Goal: Task Accomplishment & Management: Manage account settings

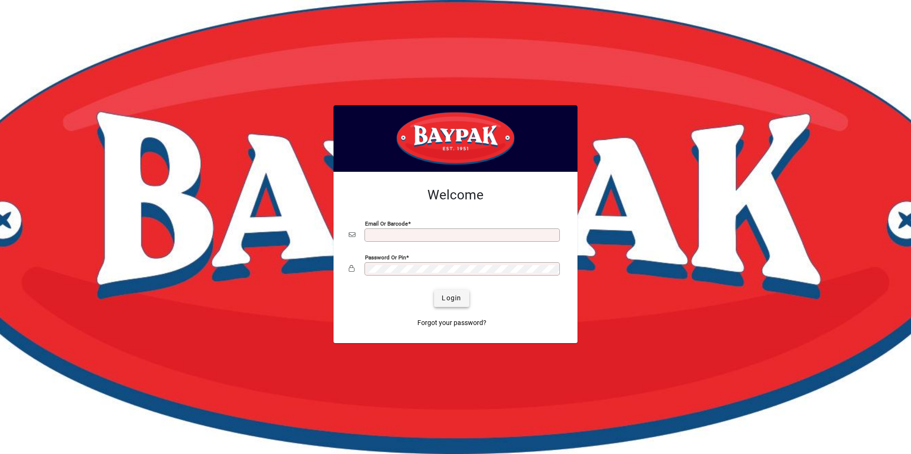
type input "**********"
click at [448, 303] on span "Login" at bounding box center [452, 298] width 20 height 10
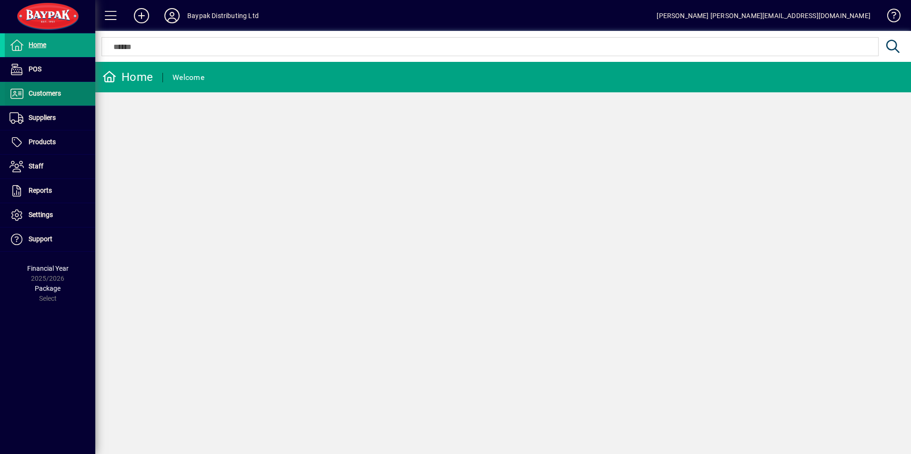
click at [45, 91] on span "Customers" at bounding box center [45, 94] width 32 height 8
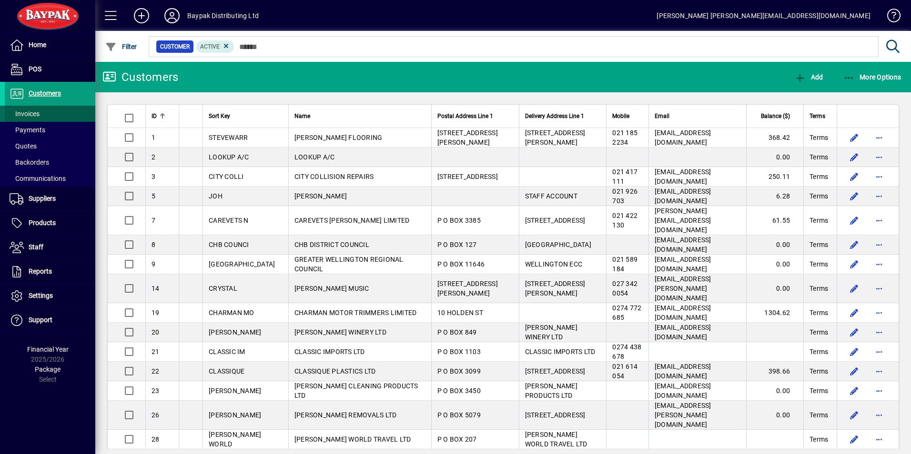
click at [27, 114] on span "Invoices" at bounding box center [25, 114] width 30 height 8
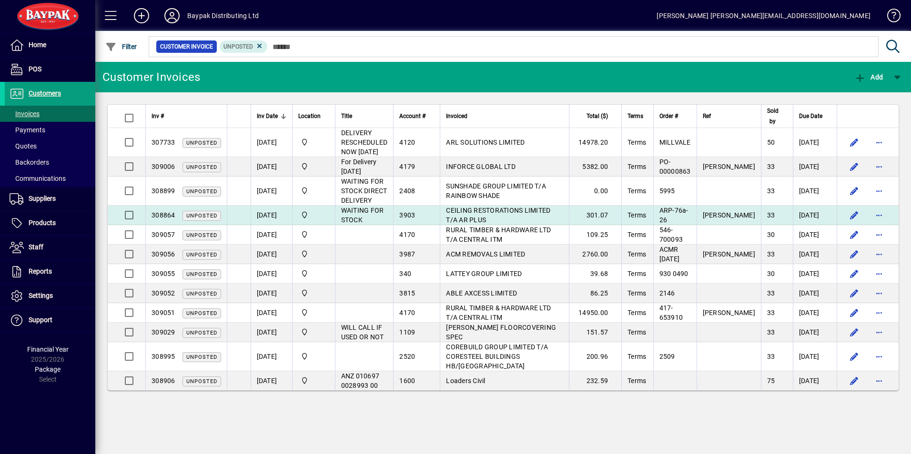
click at [519, 210] on span "CEILING RESTORATIONS LIMITED T/A AR PLUS" at bounding box center [498, 215] width 104 height 17
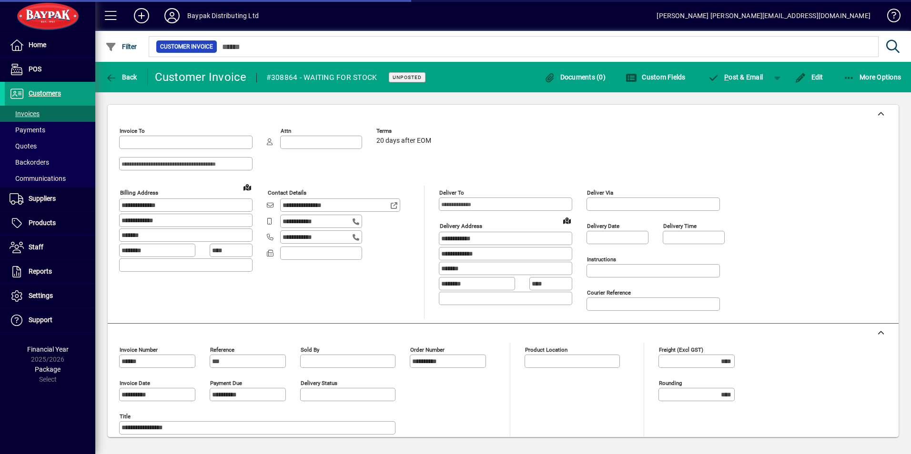
type input "**********"
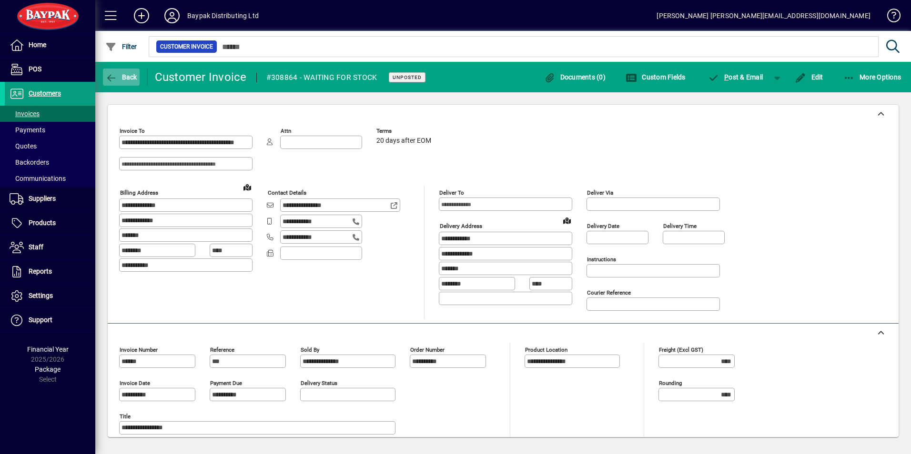
click at [128, 74] on span "Back" at bounding box center [121, 77] width 32 height 8
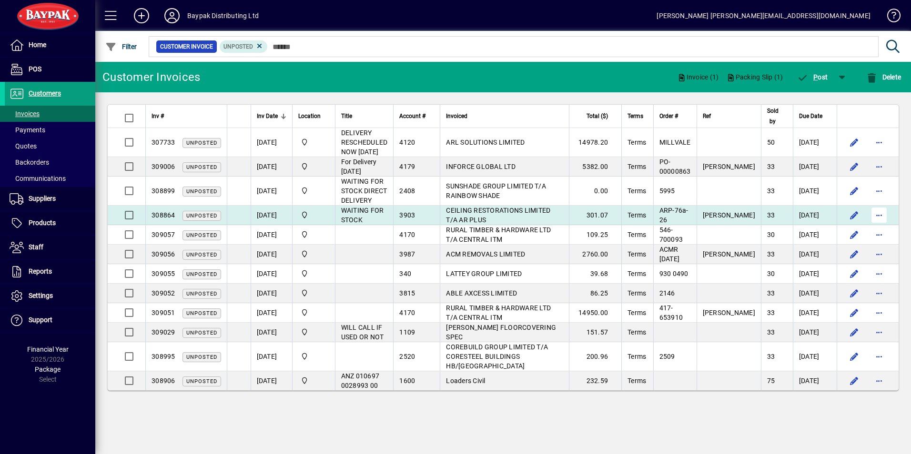
click at [878, 211] on span "button" at bounding box center [878, 215] width 23 height 23
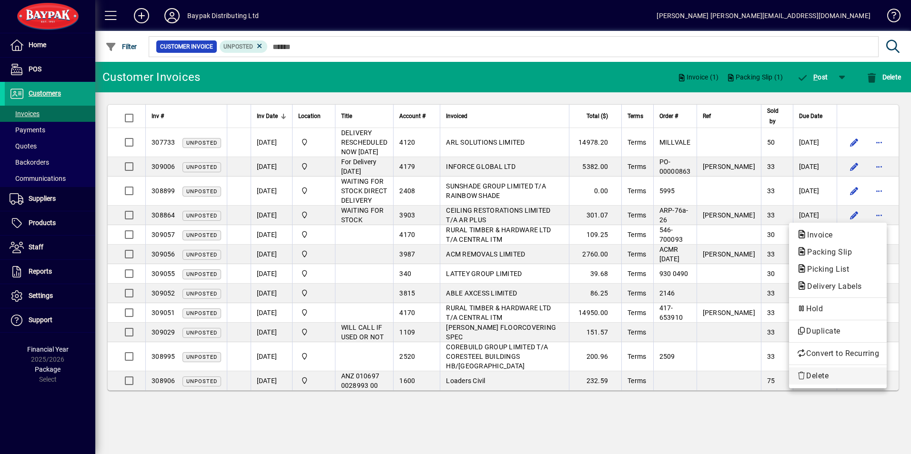
click at [808, 375] on span "Delete" at bounding box center [837, 376] width 82 height 11
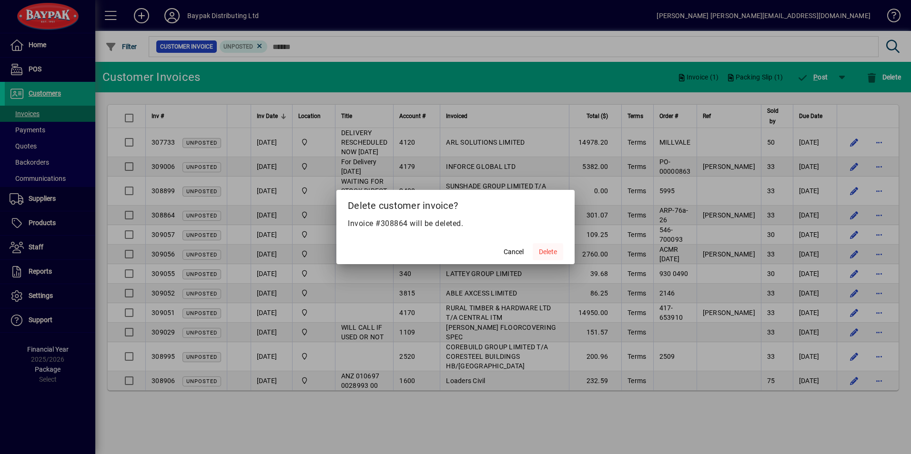
click at [551, 252] on span "Delete" at bounding box center [548, 252] width 18 height 10
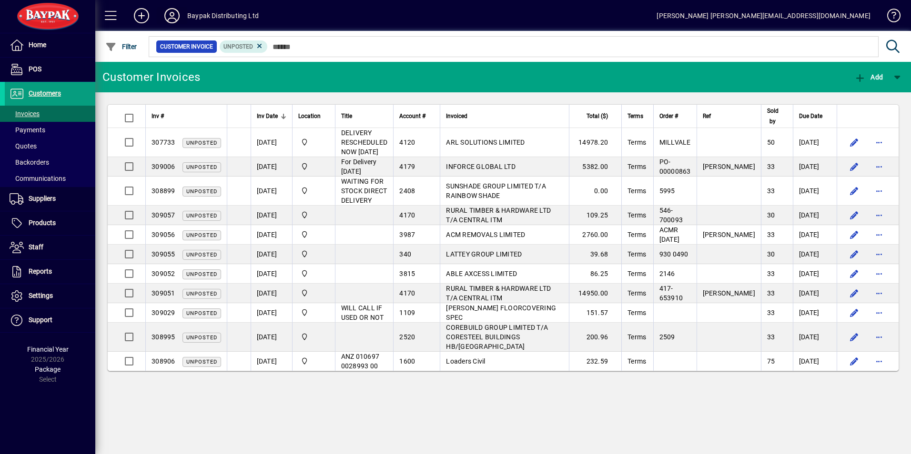
click at [175, 17] on icon at bounding box center [171, 15] width 19 height 15
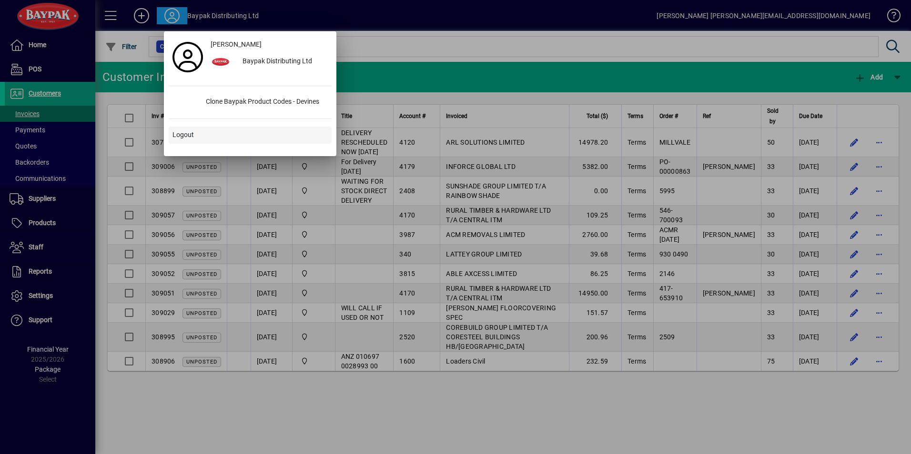
drag, startPoint x: 183, startPoint y: 135, endPoint x: 178, endPoint y: 133, distance: 5.9
click at [183, 136] on span "Logout" at bounding box center [182, 135] width 21 height 10
